Goal: Task Accomplishment & Management: Manage account settings

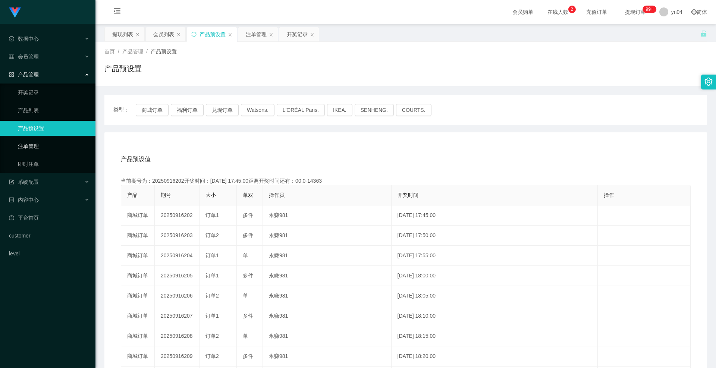
click at [45, 143] on link "注单管理" at bounding box center [54, 146] width 72 height 15
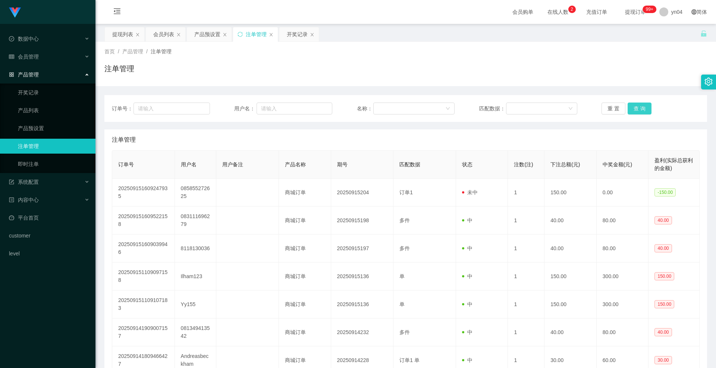
click at [636, 108] on button "查 询" at bounding box center [640, 109] width 24 height 12
click at [636, 108] on div "重 置 查 询" at bounding box center [650, 109] width 98 height 12
click at [636, 108] on button "查 询" at bounding box center [640, 109] width 24 height 12
click at [628, 107] on button "查 询" at bounding box center [640, 109] width 24 height 12
click at [627, 107] on div "重 置 查 询" at bounding box center [650, 109] width 98 height 12
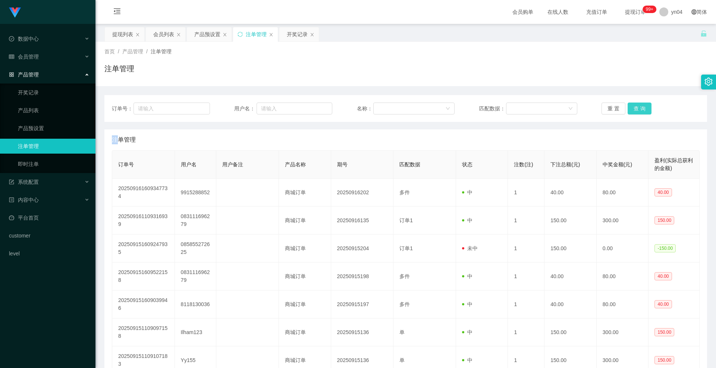
click at [628, 107] on button "查 询" at bounding box center [640, 109] width 24 height 12
click at [627, 107] on div "重 置 查 询" at bounding box center [650, 109] width 98 height 12
click at [42, 58] on div "会员管理" at bounding box center [47, 56] width 95 height 15
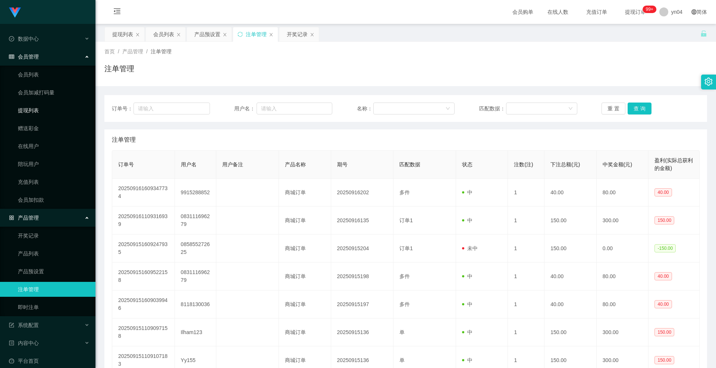
click at [38, 114] on link "提现列表" at bounding box center [54, 110] width 72 height 15
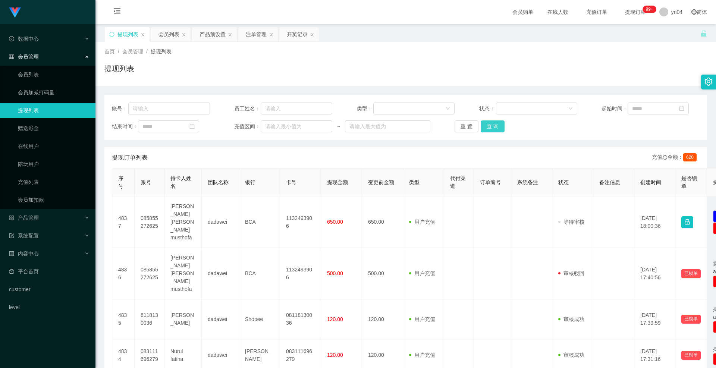
click at [485, 125] on button "查 询" at bounding box center [493, 126] width 24 height 12
click at [485, 125] on div "重 置 查 询" at bounding box center [504, 126] width 98 height 12
click at [485, 125] on button "查 询" at bounding box center [493, 126] width 24 height 12
click at [485, 125] on div "重 置 查 询" at bounding box center [504, 126] width 98 height 12
click at [61, 75] on link "会员列表" at bounding box center [54, 74] width 72 height 15
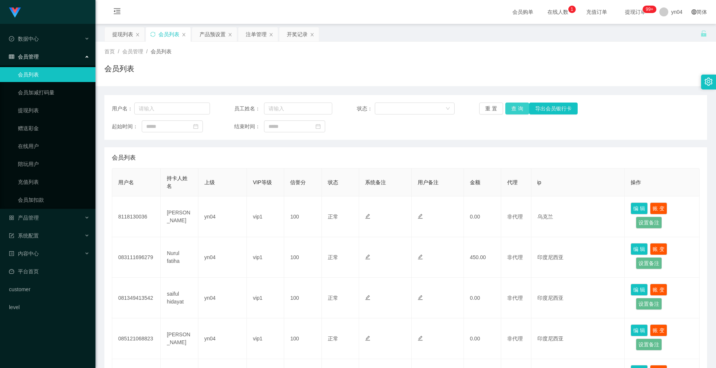
click at [514, 109] on button "查 询" at bounding box center [517, 109] width 24 height 12
click at [514, 109] on div "重 置 查 询 导出会员银行卡" at bounding box center [528, 109] width 98 height 12
click at [514, 109] on button "查 询" at bounding box center [517, 109] width 24 height 12
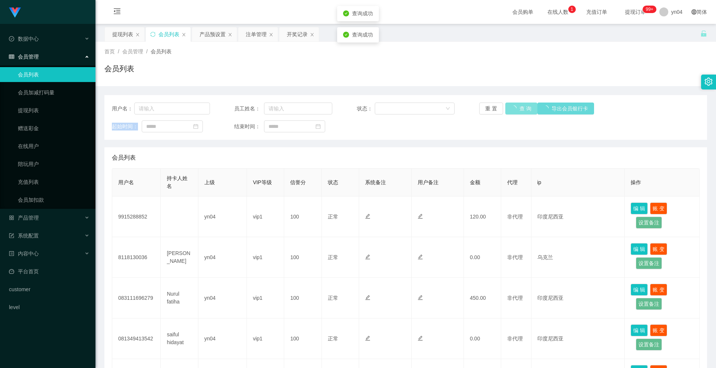
click at [514, 109] on div "重 置 查 询 导出会员银行卡" at bounding box center [528, 109] width 98 height 12
click at [514, 109] on button "查 询" at bounding box center [521, 109] width 32 height 12
click at [514, 109] on div "重 置 查 询 导出会员银行卡" at bounding box center [528, 109] width 98 height 12
click at [514, 109] on button "查 询" at bounding box center [517, 109] width 24 height 12
click at [513, 109] on button "查 询" at bounding box center [517, 109] width 24 height 12
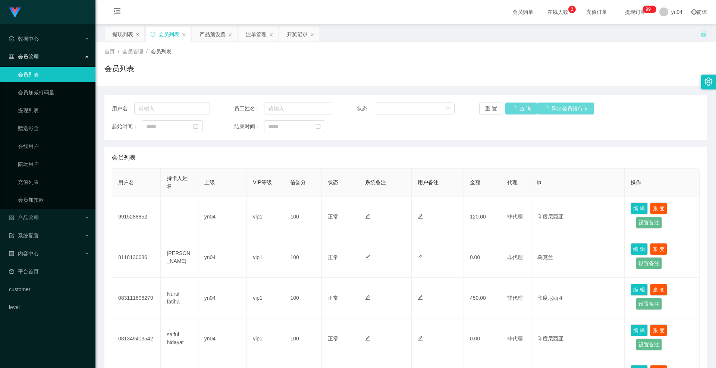
click at [513, 109] on div "重 置 查 询 导出会员银行卡" at bounding box center [528, 109] width 98 height 12
click at [513, 109] on button "查 询" at bounding box center [517, 109] width 24 height 12
click at [513, 109] on div "重 置 查 询 导出会员银行卡" at bounding box center [528, 109] width 98 height 12
click at [513, 109] on button "查 询" at bounding box center [517, 109] width 24 height 12
click at [513, 109] on div "重 置 查 询 导出会员银行卡" at bounding box center [528, 109] width 98 height 12
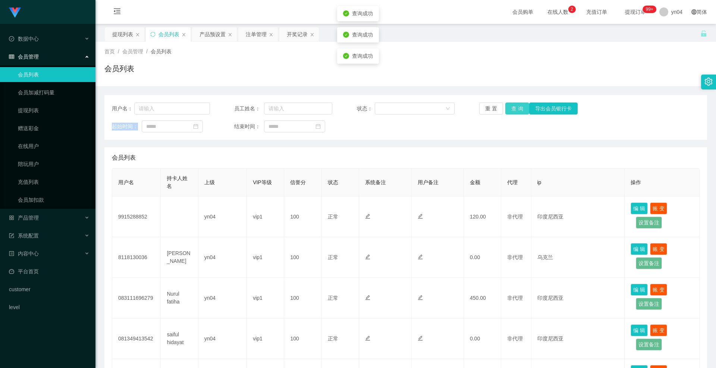
click at [513, 109] on button "查 询" at bounding box center [517, 109] width 24 height 12
click at [513, 109] on div "重 置 查 询 导出会员银行卡" at bounding box center [528, 109] width 98 height 12
click at [513, 109] on button "查 询" at bounding box center [517, 109] width 24 height 12
click at [517, 105] on button "查 询" at bounding box center [517, 109] width 24 height 12
click at [517, 105] on div "重 置 查 询 导出会员银行卡" at bounding box center [528, 109] width 98 height 12
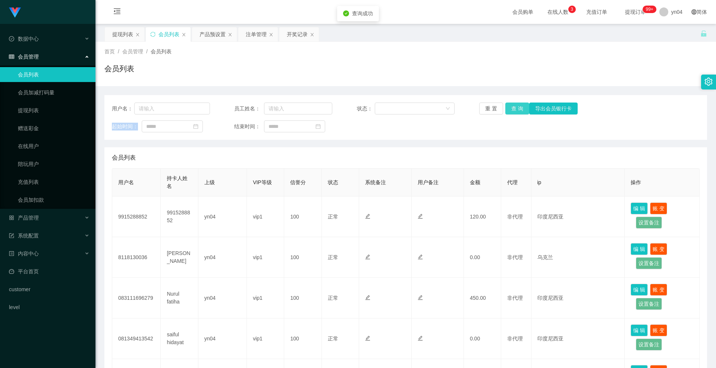
click at [517, 105] on button "查 询" at bounding box center [517, 109] width 24 height 12
click at [517, 105] on div "重 置 查 询 导出会员银行卡" at bounding box center [528, 109] width 98 height 12
click at [517, 105] on button "查 询" at bounding box center [517, 109] width 24 height 12
click at [517, 105] on div "重 置 查 询 导出会员银行卡" at bounding box center [528, 109] width 98 height 12
click at [517, 105] on button "查 询" at bounding box center [517, 109] width 24 height 12
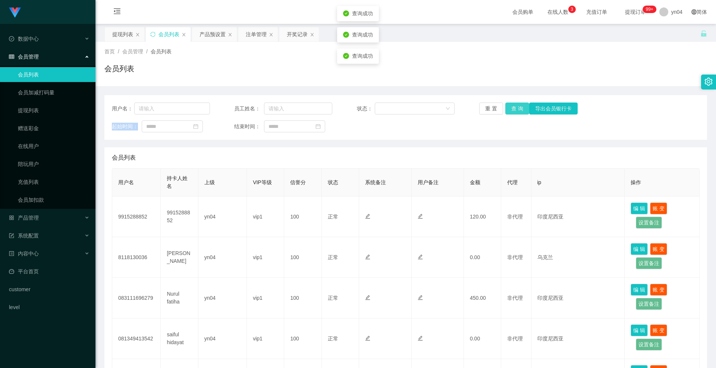
click at [517, 105] on div "重 置 查 询 导出会员银行卡" at bounding box center [528, 109] width 98 height 12
click at [521, 109] on button "查 询" at bounding box center [517, 109] width 24 height 12
click at [521, 109] on div "重 置 查 询 导出会员银行卡" at bounding box center [528, 109] width 98 height 12
click at [521, 109] on button "查 询" at bounding box center [517, 109] width 24 height 12
click at [521, 109] on div "重 置 查 询 导出会员银行卡" at bounding box center [528, 109] width 98 height 12
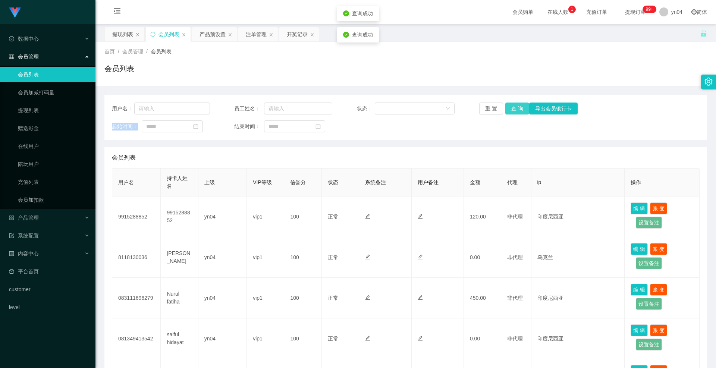
click at [521, 109] on button "查 询" at bounding box center [517, 109] width 24 height 12
click at [521, 109] on div "重 置 查 询 导出会员银行卡" at bounding box center [528, 109] width 98 height 12
click at [510, 107] on button "查 询" at bounding box center [517, 109] width 24 height 12
click at [510, 107] on div "重 置 查 询 导出会员银行卡" at bounding box center [528, 109] width 98 height 12
click at [510, 107] on button "查 询" at bounding box center [517, 109] width 24 height 12
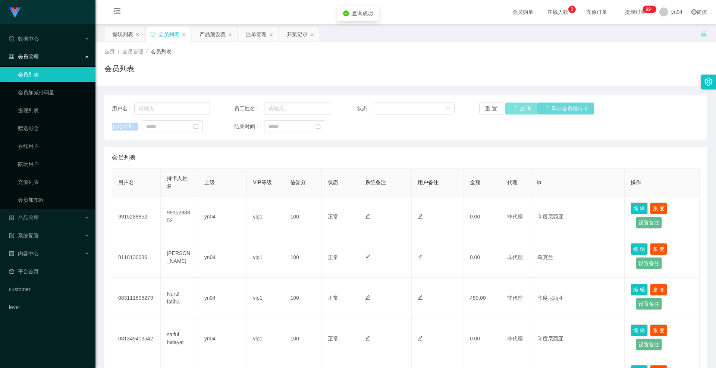
click at [510, 107] on div "重 置 查 询 导出会员银行卡" at bounding box center [528, 109] width 98 height 12
click at [31, 114] on link "提现列表" at bounding box center [54, 110] width 72 height 15
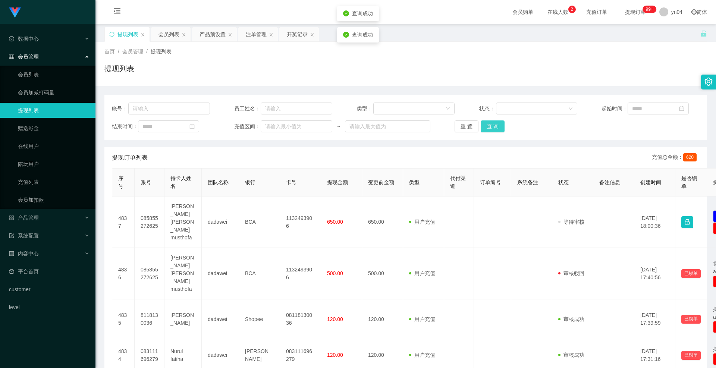
click at [494, 125] on button "查 询" at bounding box center [493, 126] width 24 height 12
click at [494, 125] on div "重 置 查 询" at bounding box center [504, 126] width 98 height 12
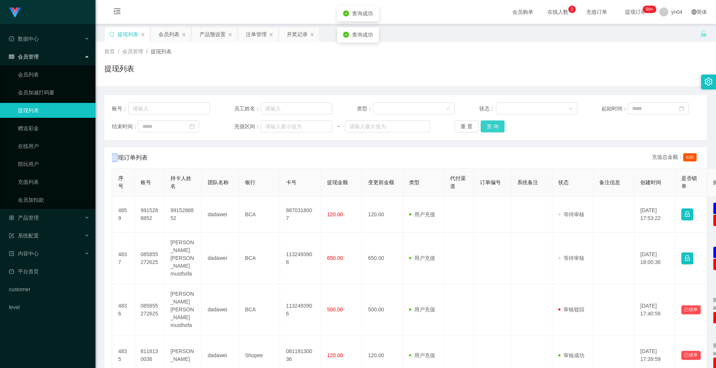
click at [494, 125] on button "查 询" at bounding box center [493, 126] width 24 height 12
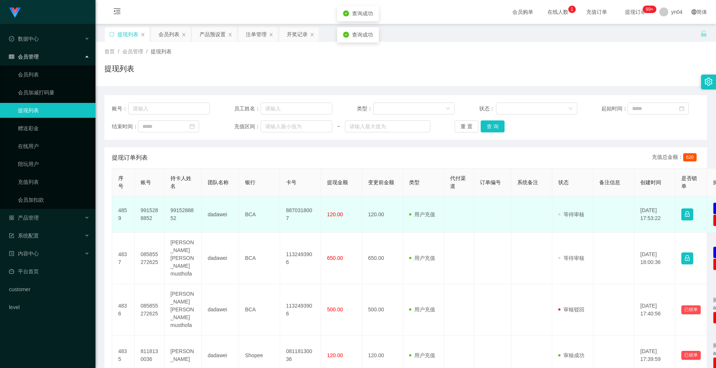
click at [146, 211] on td "9915288852" at bounding box center [150, 215] width 30 height 36
copy td "9915288852"
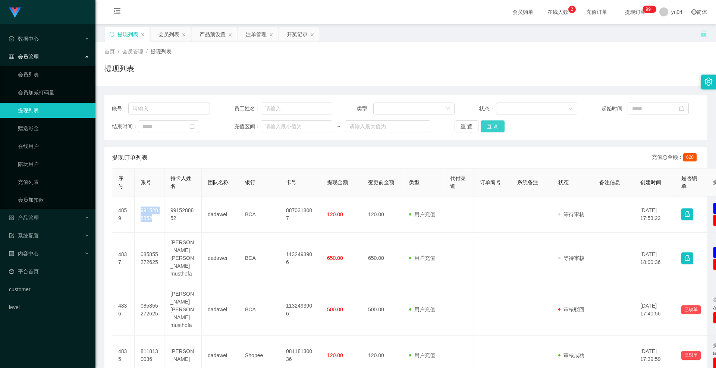
click at [490, 129] on button "查 询" at bounding box center [493, 126] width 24 height 12
click at [490, 129] on div "重 置 查 询" at bounding box center [504, 126] width 98 height 12
click at [490, 129] on button "查 询" at bounding box center [493, 126] width 24 height 12
click at [490, 129] on div "重 置 查 询" at bounding box center [504, 126] width 98 height 12
click at [31, 215] on span "产品管理" at bounding box center [24, 218] width 30 height 6
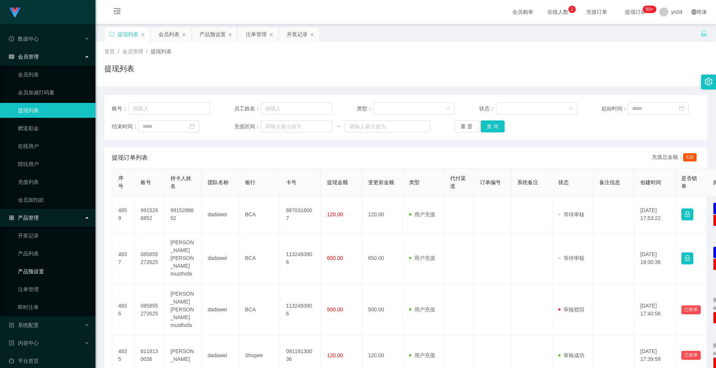
click at [43, 267] on link "产品预设置" at bounding box center [54, 271] width 72 height 15
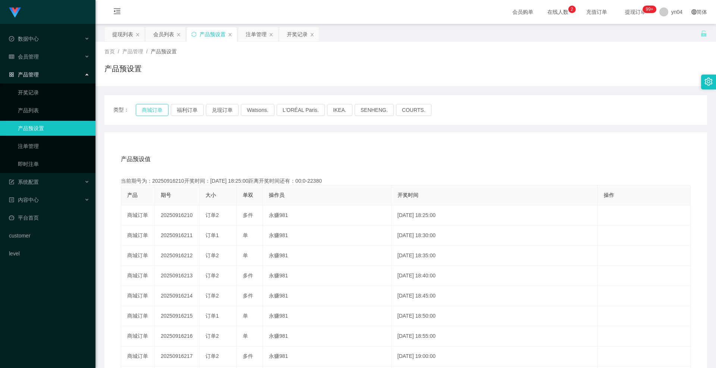
click at [145, 107] on button "商城订单" at bounding box center [152, 110] width 33 height 12
click at [39, 182] on div "系统配置" at bounding box center [47, 182] width 95 height 15
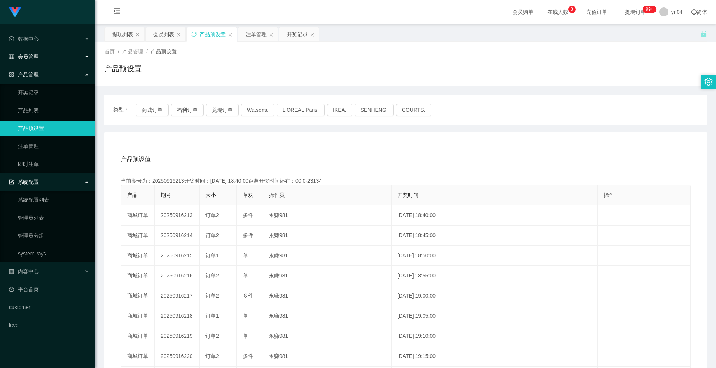
click at [37, 58] on span "会员管理" at bounding box center [24, 57] width 30 height 6
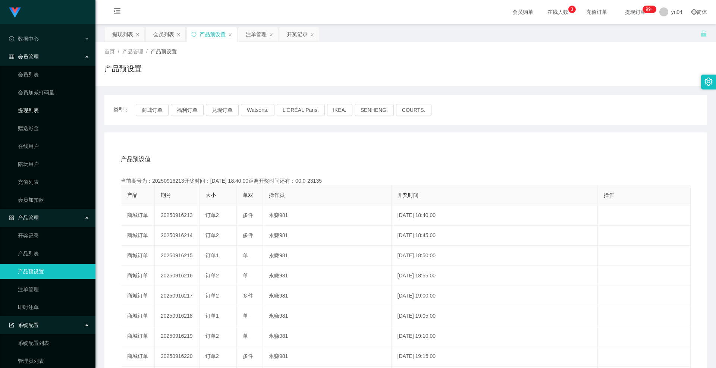
click at [37, 109] on link "提现列表" at bounding box center [54, 110] width 72 height 15
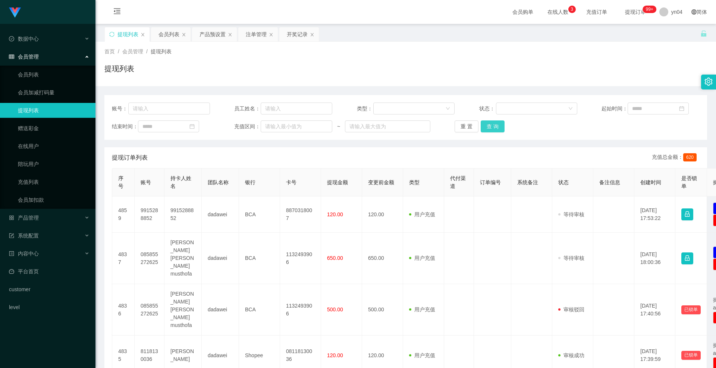
click at [498, 126] on button "查 询" at bounding box center [493, 126] width 24 height 12
click at [498, 126] on div "重 置 查 询" at bounding box center [504, 126] width 98 height 12
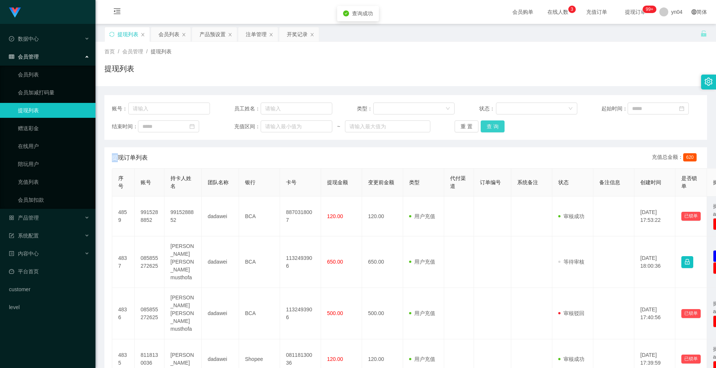
click at [498, 126] on button "查 询" at bounding box center [493, 126] width 24 height 12
click at [491, 125] on button "查 询" at bounding box center [493, 126] width 24 height 12
click at [491, 125] on div "重 置 查 询" at bounding box center [504, 126] width 98 height 12
click at [670, 36] on span "退出登录" at bounding box center [671, 33] width 21 height 6
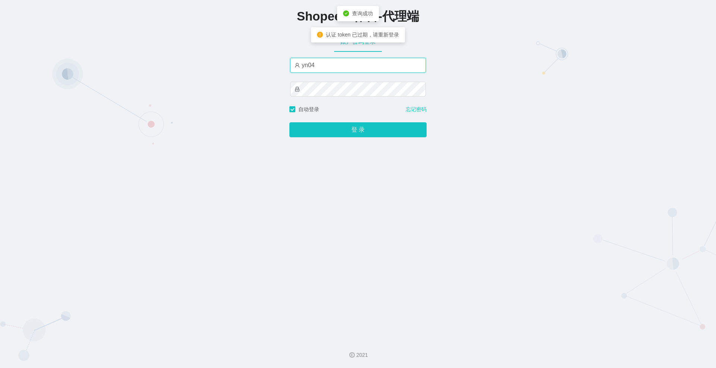
click at [333, 70] on input "yn04" at bounding box center [358, 65] width 136 height 15
type input "xjp808"
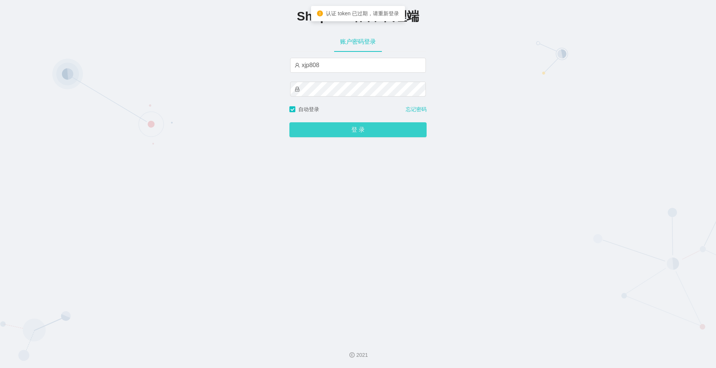
click at [345, 130] on button "登 录" at bounding box center [357, 129] width 137 height 15
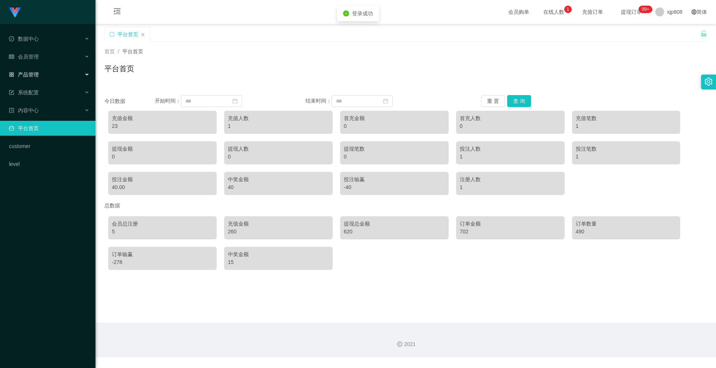
click at [41, 75] on div "产品管理" at bounding box center [47, 74] width 95 height 15
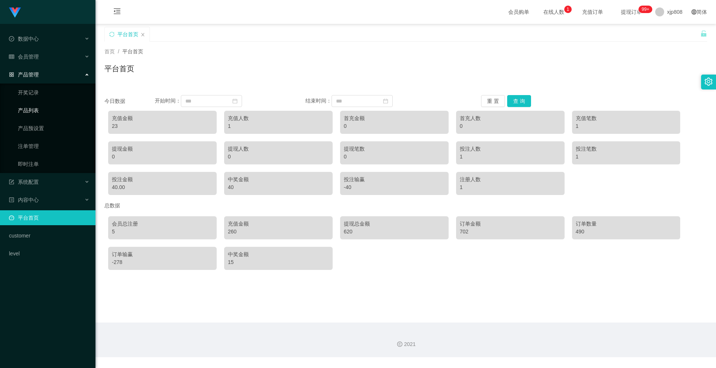
click at [34, 113] on link "产品列表" at bounding box center [54, 110] width 72 height 15
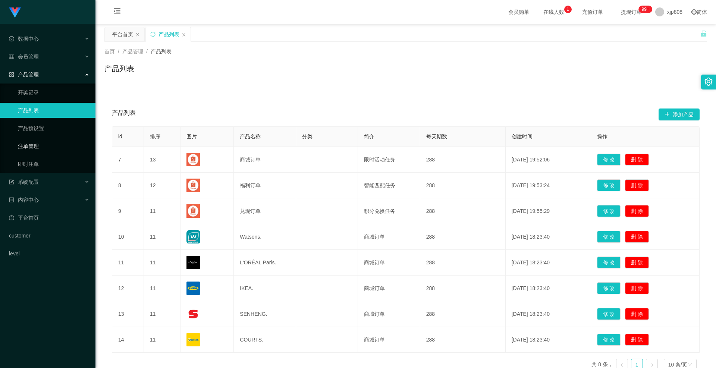
click at [50, 146] on link "注单管理" at bounding box center [54, 146] width 72 height 15
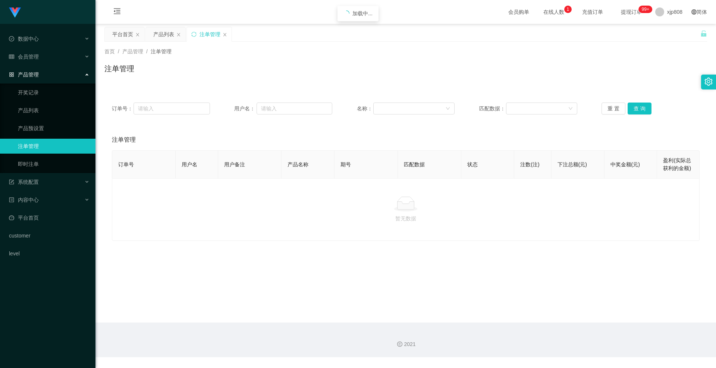
click at [35, 66] on li "会员管理" at bounding box center [47, 57] width 95 height 16
click at [36, 61] on div "会员管理" at bounding box center [47, 56] width 95 height 15
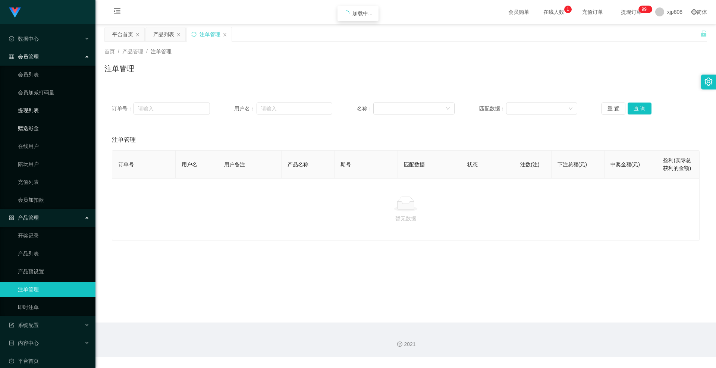
click at [33, 115] on link "提现列表" at bounding box center [54, 110] width 72 height 15
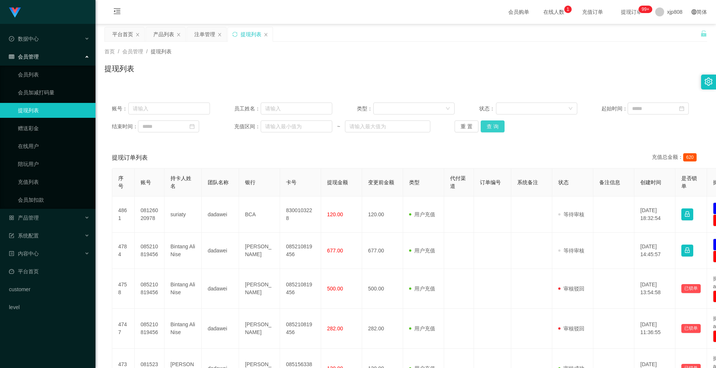
click at [491, 125] on button "查 询" at bounding box center [493, 126] width 24 height 12
click at [491, 125] on div "重 置 查 询" at bounding box center [504, 126] width 98 height 12
click at [491, 125] on button "查 询" at bounding box center [493, 126] width 24 height 12
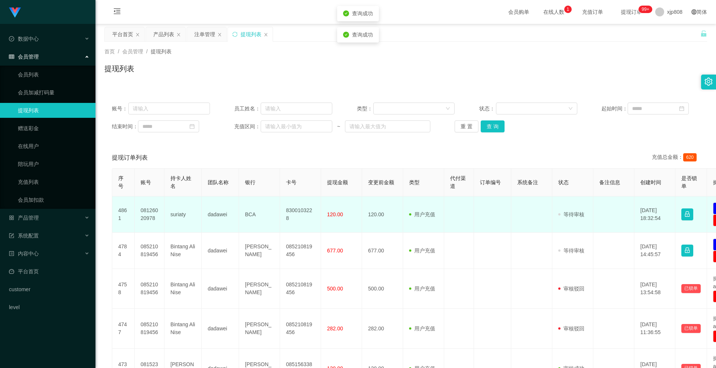
click at [152, 211] on td "08126020978" at bounding box center [150, 215] width 30 height 36
copy td "08126020978"
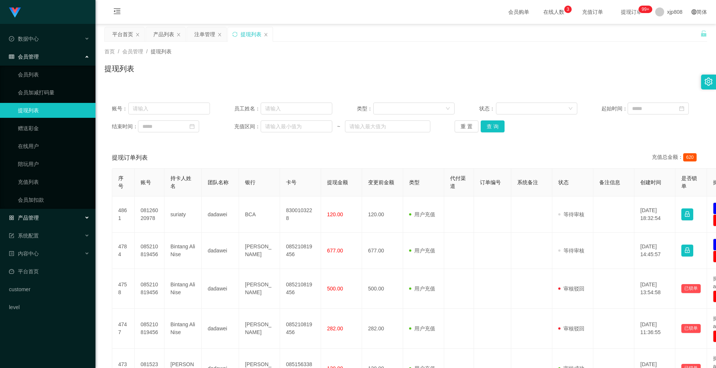
click at [43, 219] on div "产品管理" at bounding box center [47, 217] width 95 height 15
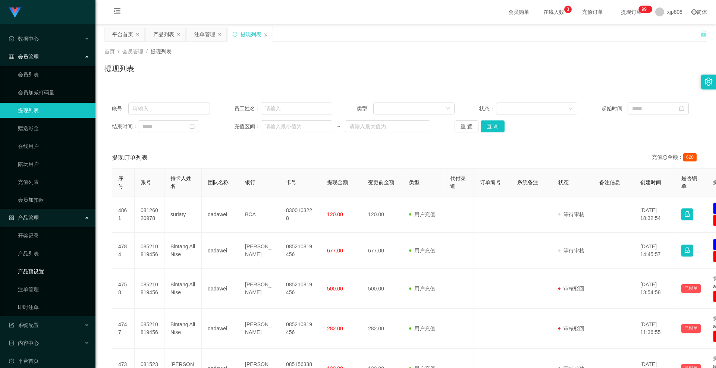
click at [50, 268] on link "产品预设置" at bounding box center [54, 271] width 72 height 15
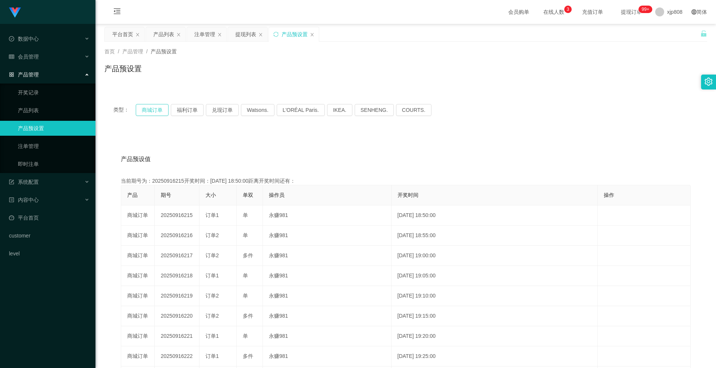
click at [167, 109] on button "商城订单" at bounding box center [152, 110] width 33 height 12
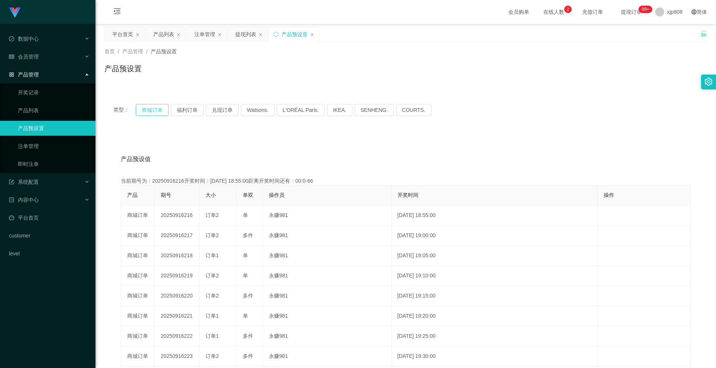
click at [154, 112] on button "商城订单" at bounding box center [152, 110] width 33 height 12
click at [56, 126] on link "产品预设置" at bounding box center [54, 128] width 72 height 15
click at [170, 111] on div "类型： 商城订单 福利订单 兑现订单 Watsons. L'ORÉAL Paris. IKEA. [GEOGRAPHIC_DATA]. COURTS." at bounding box center [405, 110] width 585 height 12
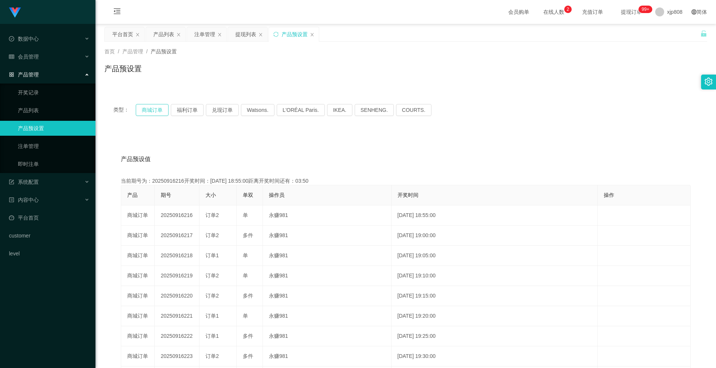
click at [155, 111] on button "商城订单" at bounding box center [152, 110] width 33 height 12
click at [47, 147] on link "注单管理" at bounding box center [54, 146] width 72 height 15
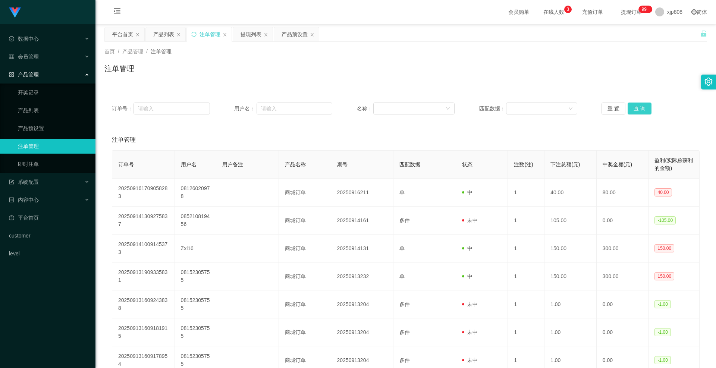
click at [635, 107] on button "查 询" at bounding box center [640, 109] width 24 height 12
click at [635, 107] on div "重 置 查 询" at bounding box center [650, 109] width 98 height 12
click at [635, 107] on button "查 询" at bounding box center [644, 109] width 32 height 12
click at [635, 107] on div "重 置 查 询" at bounding box center [650, 109] width 98 height 12
click at [639, 106] on button "查 询" at bounding box center [640, 109] width 24 height 12
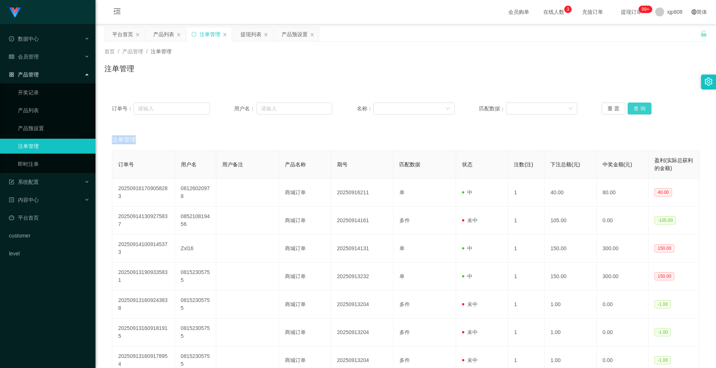
click at [639, 106] on button "查 询" at bounding box center [640, 109] width 24 height 12
click at [638, 106] on div "重 置 查 询" at bounding box center [650, 109] width 98 height 12
click at [638, 106] on button "查 询" at bounding box center [640, 109] width 24 height 12
click at [638, 106] on div "重 置 查 询" at bounding box center [650, 109] width 98 height 12
click at [638, 106] on button "查 询" at bounding box center [640, 109] width 24 height 12
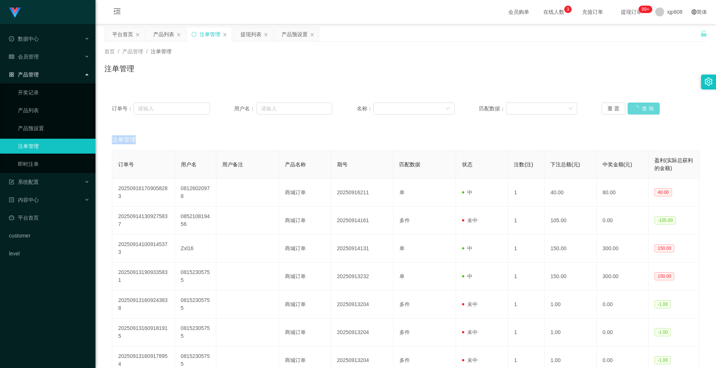
click at [638, 106] on div "重 置 查 询" at bounding box center [650, 109] width 98 height 12
click at [663, 35] on span "退出登录" at bounding box center [667, 33] width 21 height 6
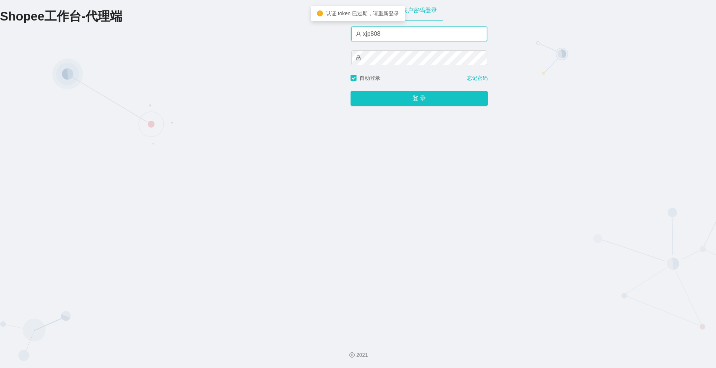
click at [394, 40] on input "xjp808" at bounding box center [419, 33] width 136 height 15
type input "yn04"
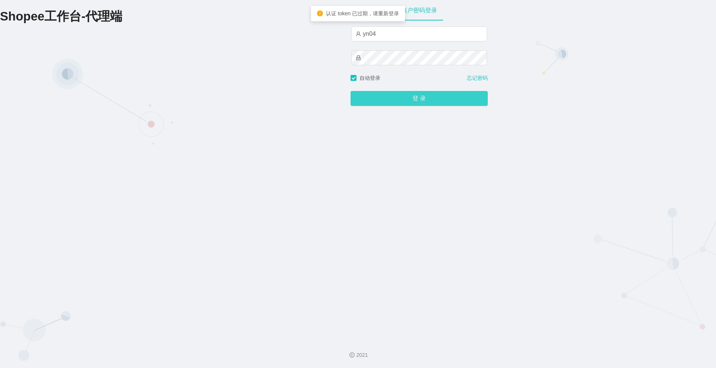
click at [389, 98] on button "登 录" at bounding box center [419, 98] width 137 height 15
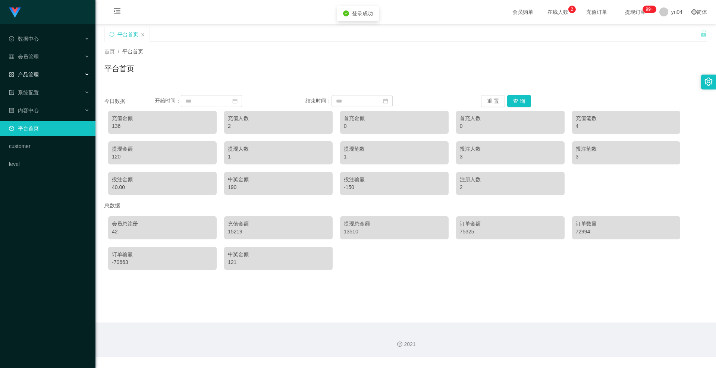
click at [40, 76] on div "产品管理" at bounding box center [47, 74] width 95 height 15
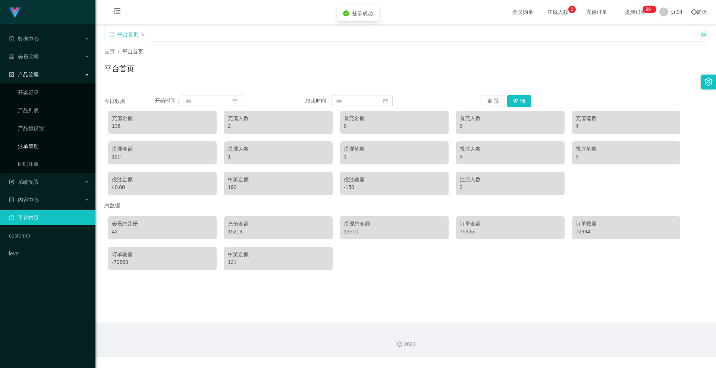
click at [37, 141] on link "注单管理" at bounding box center [54, 146] width 72 height 15
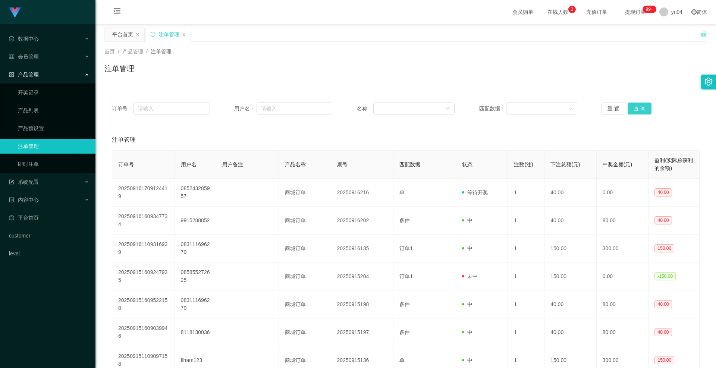
click at [629, 109] on button "查 询" at bounding box center [640, 109] width 24 height 12
click at [629, 109] on div "重 置 查 询" at bounding box center [650, 109] width 98 height 12
click at [629, 109] on button "查 询" at bounding box center [644, 109] width 32 height 12
click at [642, 111] on button "查 询" at bounding box center [640, 109] width 24 height 12
click at [642, 111] on div "重 置 查 询" at bounding box center [650, 109] width 98 height 12
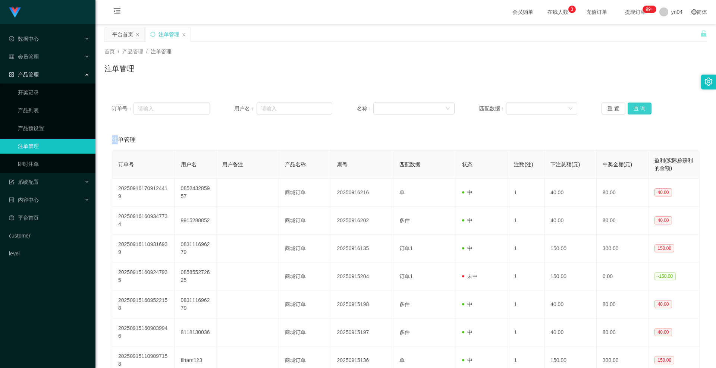
click at [642, 111] on button "查 询" at bounding box center [640, 109] width 24 height 12
click at [642, 111] on div "重 置 查 询" at bounding box center [650, 109] width 98 height 12
click at [642, 111] on button "查 询" at bounding box center [640, 109] width 24 height 12
click at [29, 62] on div "会员管理" at bounding box center [47, 56] width 95 height 15
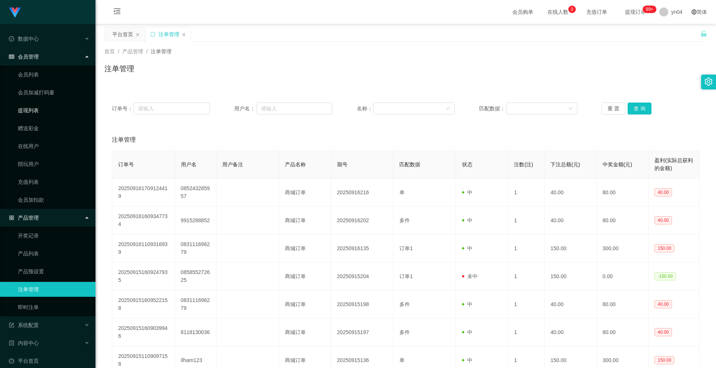
click at [45, 107] on link "提现列表" at bounding box center [54, 110] width 72 height 15
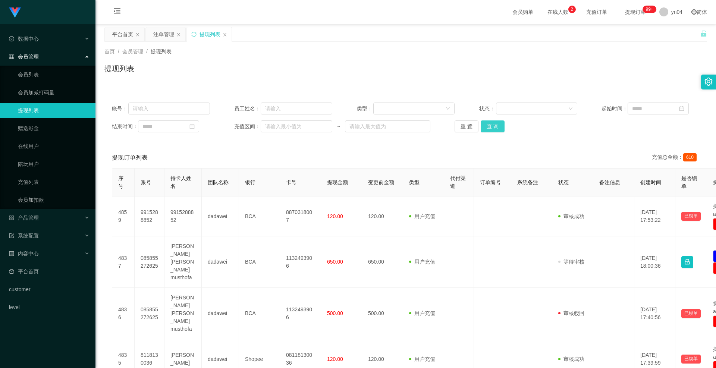
click at [489, 126] on button "查 询" at bounding box center [493, 126] width 24 height 12
click at [489, 126] on div "重 置 查 询" at bounding box center [504, 126] width 98 height 12
click at [489, 126] on button "查 询" at bounding box center [493, 126] width 24 height 12
click at [489, 126] on div "重 置 查 询" at bounding box center [504, 126] width 98 height 12
click at [489, 126] on button "查 询" at bounding box center [497, 126] width 32 height 12
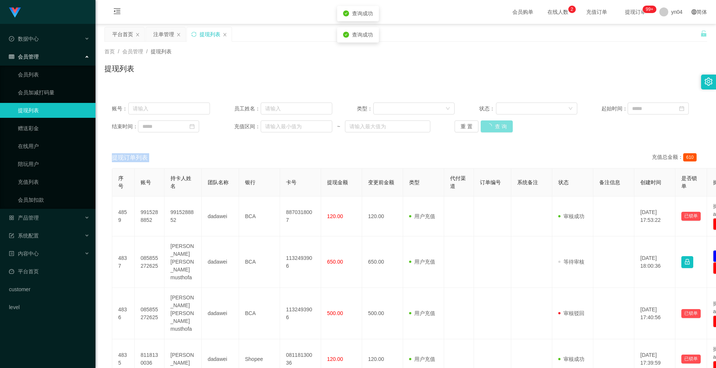
click at [489, 126] on div "重 置 查 询" at bounding box center [504, 126] width 98 height 12
click at [66, 78] on link "会员列表" at bounding box center [54, 74] width 72 height 15
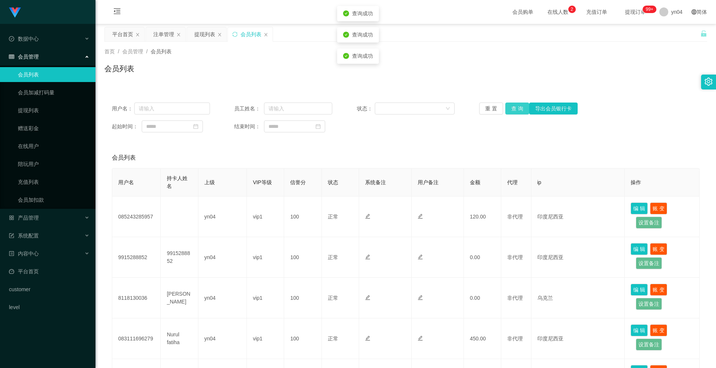
click at [513, 109] on button "查 询" at bounding box center [517, 109] width 24 height 12
click at [513, 109] on div "重 置 查 询 导出会员银行卡" at bounding box center [528, 109] width 98 height 12
click at [513, 109] on button "查 询" at bounding box center [517, 109] width 24 height 12
click at [513, 109] on div "重 置 查 询 导出会员银行卡" at bounding box center [528, 109] width 98 height 12
click at [513, 109] on button "查 询" at bounding box center [517, 109] width 24 height 12
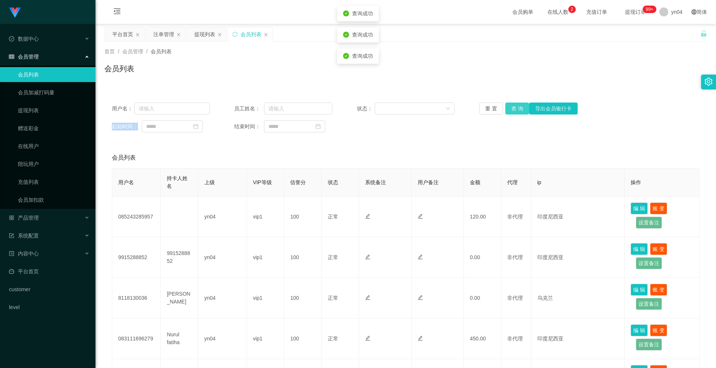
click at [513, 109] on div "重 置 查 询 导出会员银行卡" at bounding box center [528, 109] width 98 height 12
click at [513, 109] on button "查 询" at bounding box center [517, 109] width 24 height 12
click at [513, 109] on div "重 置 查 询 导出会员银行卡" at bounding box center [528, 109] width 98 height 12
click at [513, 109] on button "查 询" at bounding box center [517, 109] width 24 height 12
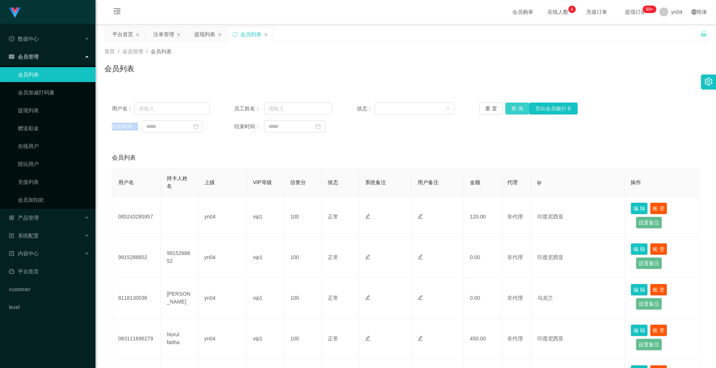
click at [513, 109] on div "重 置 查 询 导出会员银行卡" at bounding box center [528, 109] width 98 height 12
click at [513, 109] on button "查 询" at bounding box center [517, 109] width 24 height 12
click at [513, 109] on div "重 置 查 询 导出会员银行卡" at bounding box center [528, 109] width 98 height 12
click at [513, 109] on button "查 询" at bounding box center [517, 109] width 24 height 12
click at [513, 109] on div "重 置 查 询 导出会员银行卡" at bounding box center [528, 109] width 98 height 12
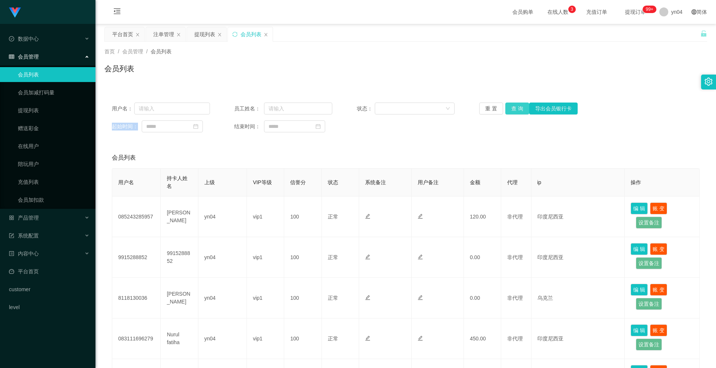
click at [509, 111] on button "查 询" at bounding box center [517, 109] width 24 height 12
click at [509, 111] on div "重 置 查 询 导出会员银行卡" at bounding box center [528, 109] width 98 height 12
click at [521, 106] on button "查 询" at bounding box center [517, 109] width 24 height 12
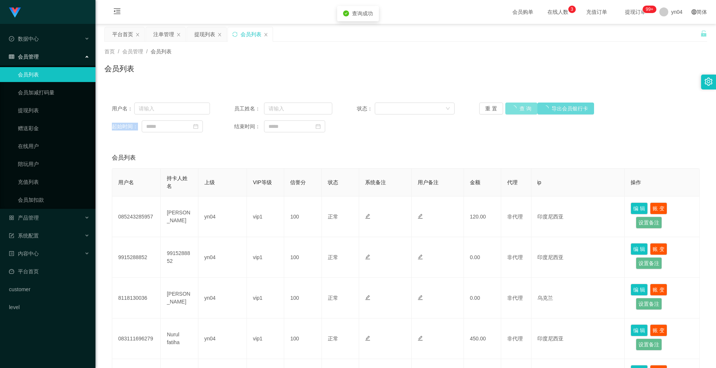
click at [521, 106] on div "重 置 查 询 导出会员银行卡" at bounding box center [528, 109] width 98 height 12
click at [521, 106] on button "查 询" at bounding box center [517, 109] width 24 height 12
click at [521, 106] on div "重 置 查 询 导出会员银行卡" at bounding box center [528, 109] width 98 height 12
click at [521, 106] on button "查 询" at bounding box center [521, 109] width 32 height 12
click at [521, 106] on div "重 置 查 询 导出会员银行卡" at bounding box center [528, 109] width 98 height 12
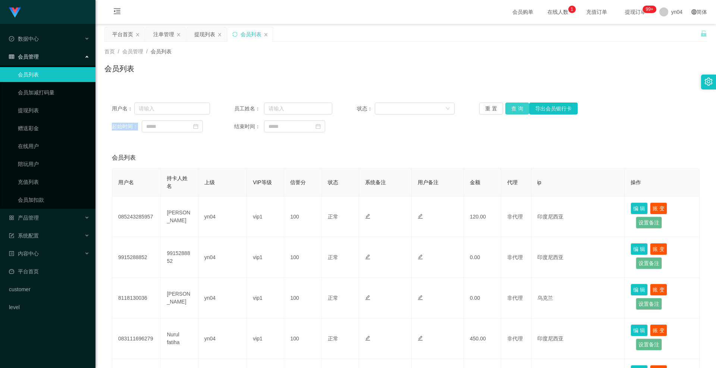
click at [524, 107] on button "查 询" at bounding box center [517, 109] width 24 height 12
click at [524, 107] on div "重 置 查 询 导出会员银行卡" at bounding box center [528, 109] width 98 height 12
click at [524, 107] on button "查 询" at bounding box center [517, 109] width 24 height 12
click at [522, 107] on button "查 询" at bounding box center [517, 109] width 24 height 12
click at [522, 107] on div "重 置 查 询 导出会员银行卡" at bounding box center [528, 109] width 98 height 12
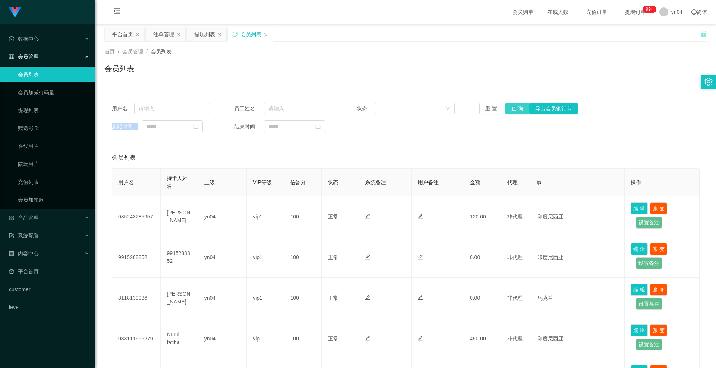
click at [510, 110] on button "查 询" at bounding box center [517, 109] width 24 height 12
click at [510, 110] on div "重 置 查 询 导出会员银行卡" at bounding box center [528, 109] width 98 height 12
click at [510, 110] on button "查 询" at bounding box center [517, 109] width 24 height 12
click at [510, 110] on div "重 置 查 询 导出会员银行卡" at bounding box center [528, 109] width 98 height 12
click at [43, 110] on link "提现列表" at bounding box center [54, 110] width 72 height 15
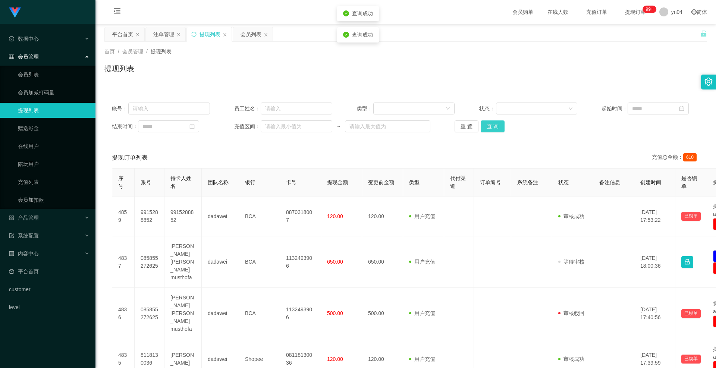
click at [496, 129] on button "查 询" at bounding box center [493, 126] width 24 height 12
click at [496, 129] on div "重 置 查 询" at bounding box center [504, 126] width 98 height 12
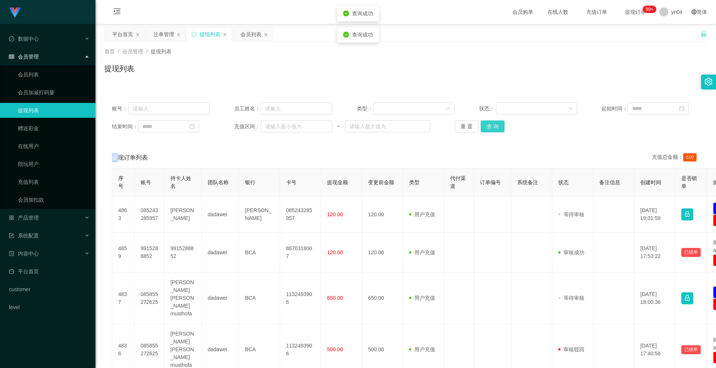
click at [496, 129] on button "查 询" at bounding box center [493, 126] width 24 height 12
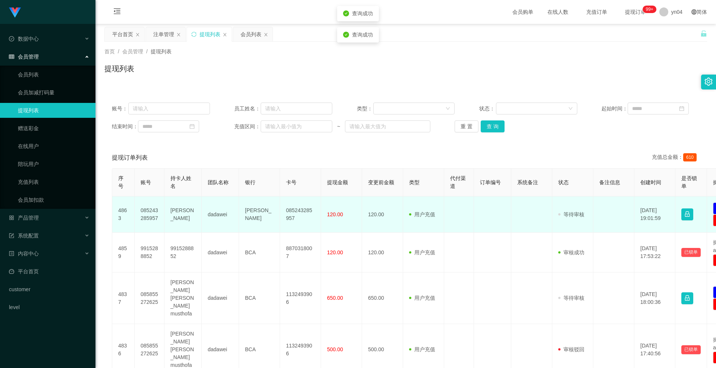
click at [142, 212] on td "085243285957" at bounding box center [150, 215] width 30 height 36
copy td "085243285957"
